Goal: Task Accomplishment & Management: Manage account settings

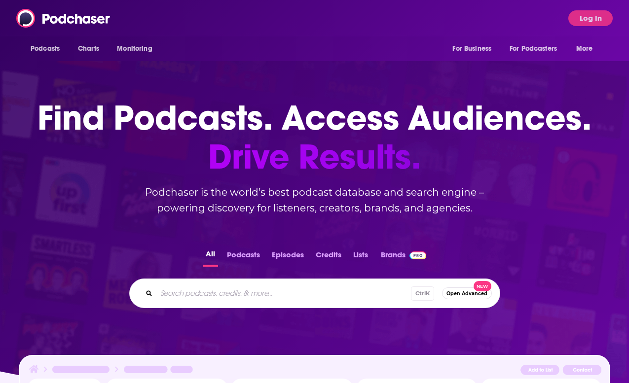
click at [578, 19] on button "Log In" at bounding box center [590, 18] width 44 height 16
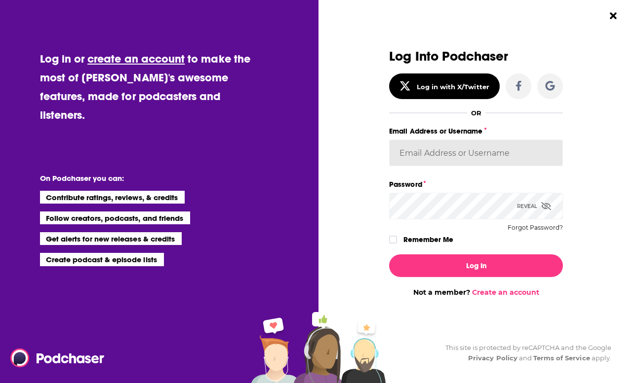
type input "HavasFormulab2b"
click at [547, 211] on span "Dialog" at bounding box center [546, 206] width 10 height 9
click at [332, 214] on div "Dialog" at bounding box center [302, 173] width 174 height 248
click at [586, 138] on div "Log Into Podchaser Log in with X/Twitter OR Email Address or Username HavasForm…" at bounding box center [481, 191] width 312 height 383
click at [598, 236] on div "Log Into Podchaser Log in with X/Twitter OR Email Address or Username HavasForm…" at bounding box center [481, 191] width 312 height 383
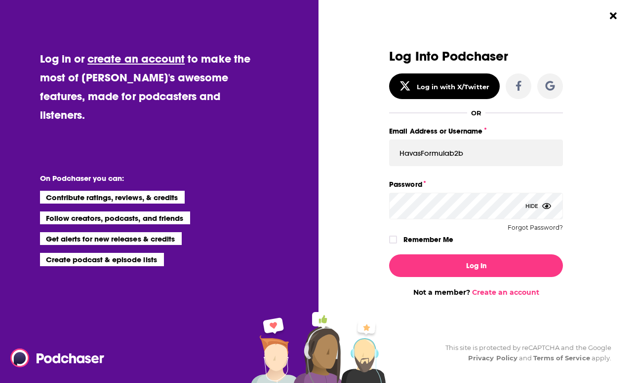
click at [372, 193] on div "Dialog" at bounding box center [302, 173] width 174 height 248
